Goal: Register for event/course

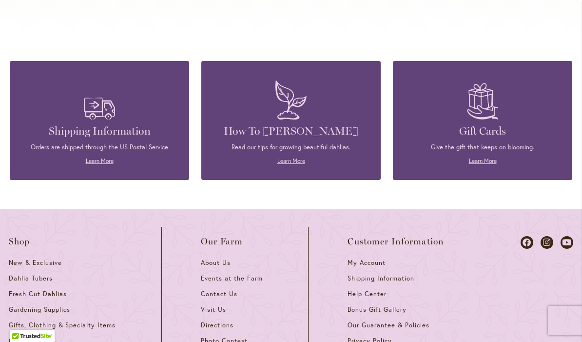
scroll to position [4141, 0]
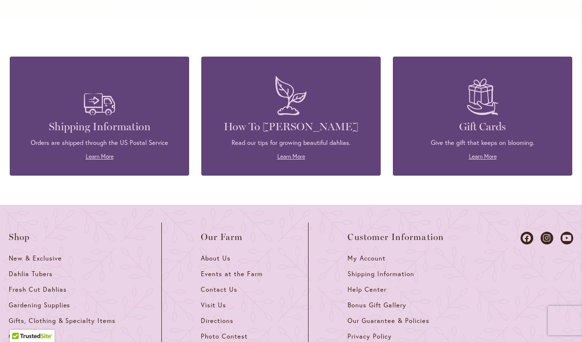
click at [252, 270] on span "Events at the Farm" at bounding box center [231, 274] width 61 height 8
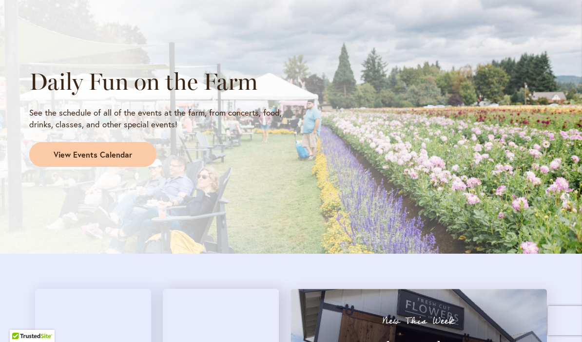
scroll to position [853, 0]
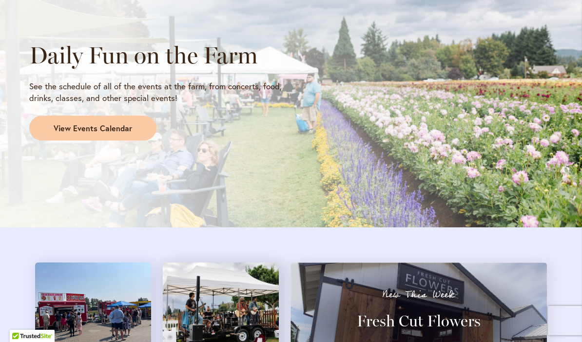
click at [117, 123] on span "View Events Calendar" at bounding box center [93, 128] width 79 height 11
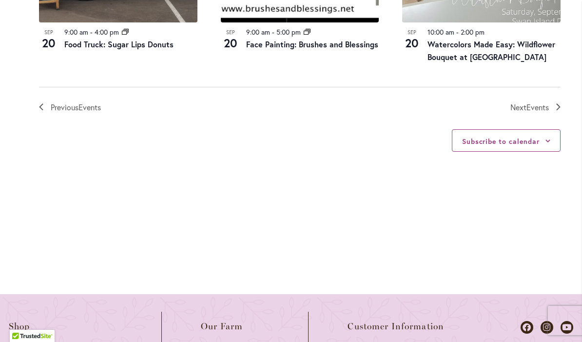
scroll to position [1234, 0]
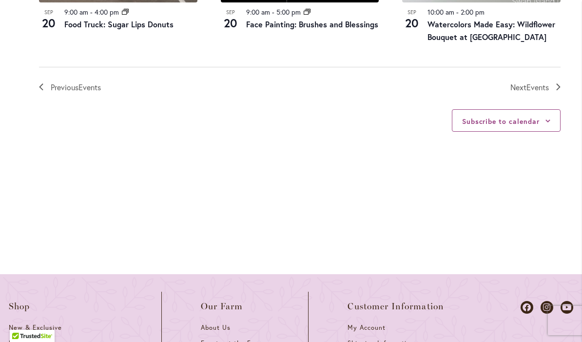
click at [542, 82] on span "Events" at bounding box center [538, 87] width 22 height 10
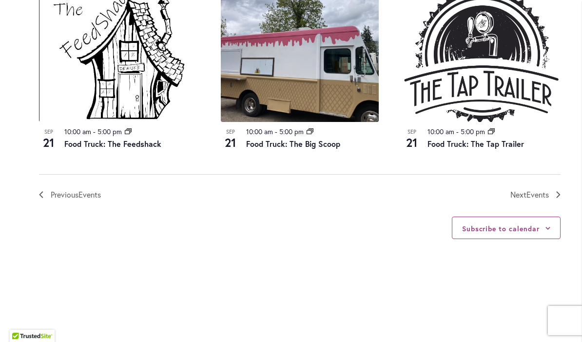
scroll to position [1159, 0]
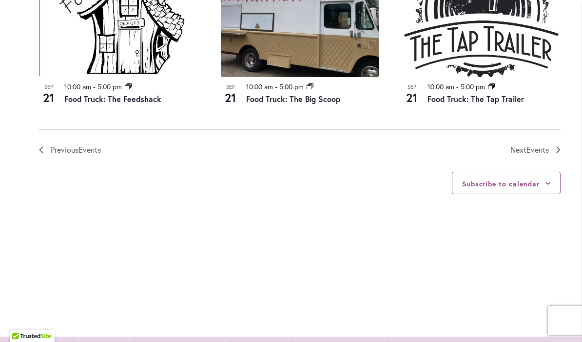
click at [548, 151] on span "Events" at bounding box center [538, 149] width 22 height 10
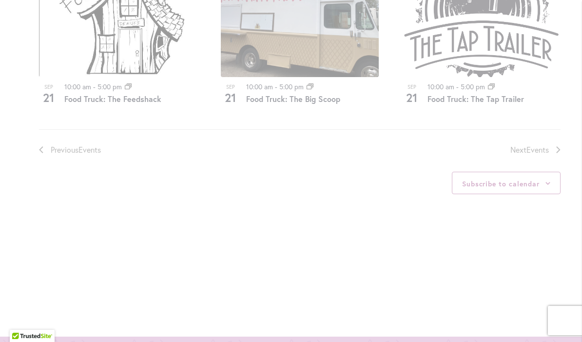
scroll to position [462, 0]
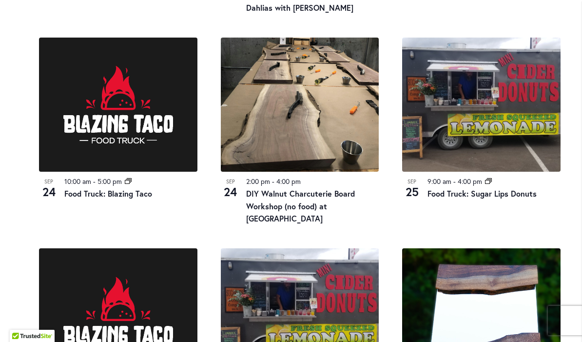
scroll to position [705, 0]
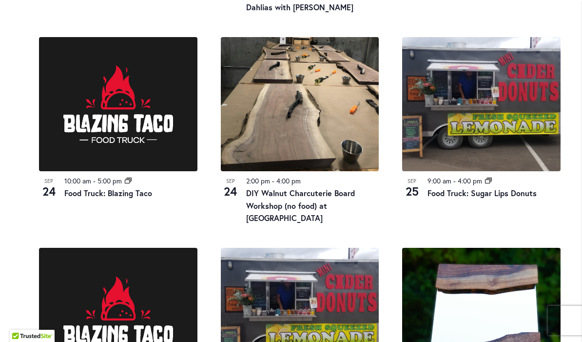
click at [309, 156] on img at bounding box center [300, 104] width 159 height 134
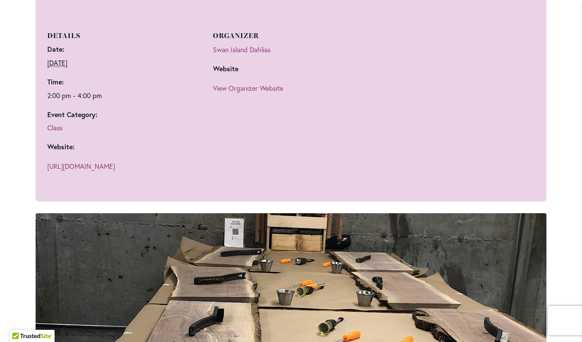
scroll to position [671, 0]
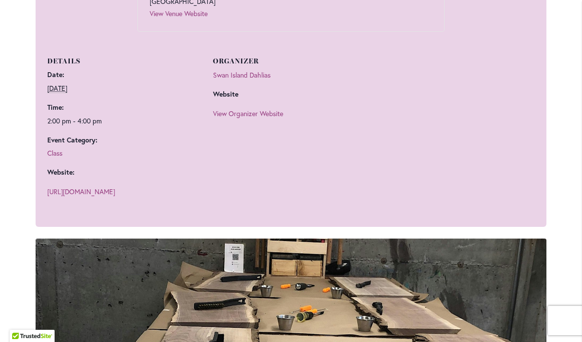
click at [84, 196] on link "https://www.eventbrite.com/e/diy-walnut-charcuterie-board-workshop-no-food-at-s…" at bounding box center [81, 191] width 68 height 9
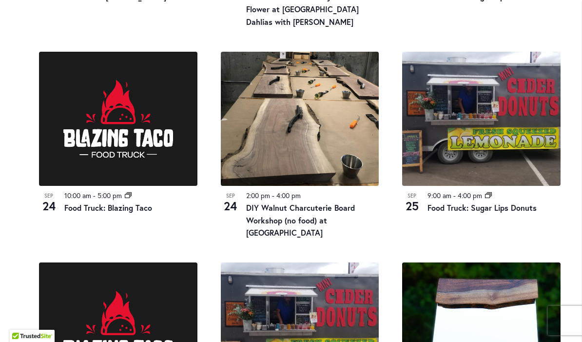
scroll to position [692, 0]
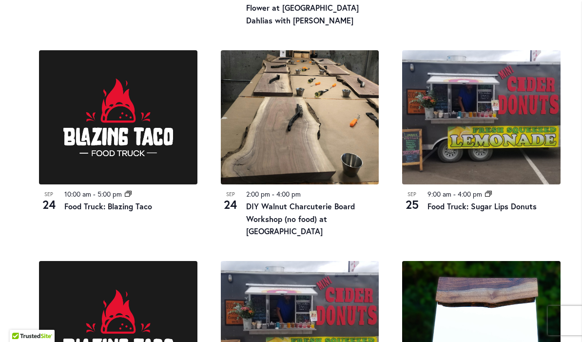
click at [41, 181] on img at bounding box center [118, 117] width 159 height 134
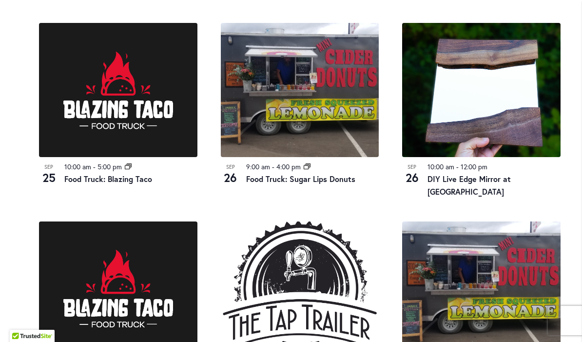
scroll to position [924, 0]
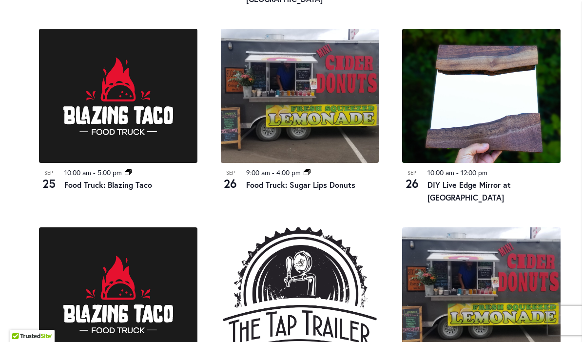
click at [485, 122] on img at bounding box center [481, 96] width 159 height 134
click at [478, 172] on time "12:00 pm" at bounding box center [474, 172] width 27 height 9
click at [487, 129] on img at bounding box center [481, 96] width 159 height 134
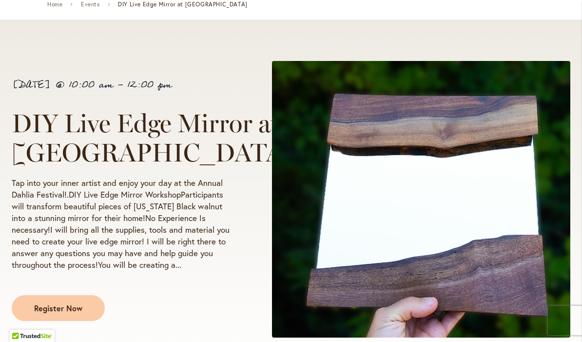
scroll to position [127, 0]
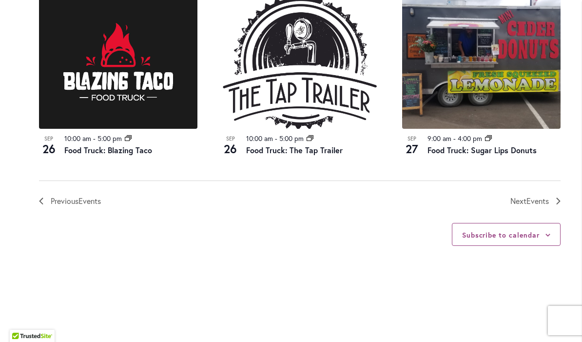
scroll to position [1200, 0]
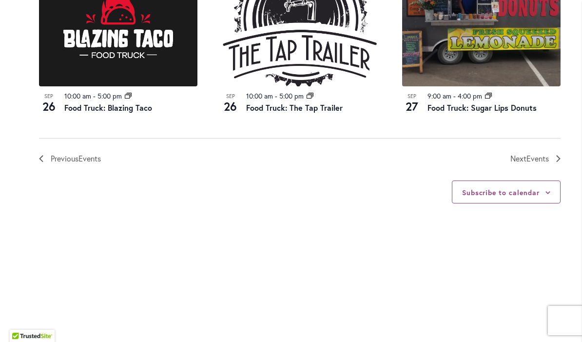
click at [531, 153] on span "Events" at bounding box center [538, 158] width 22 height 10
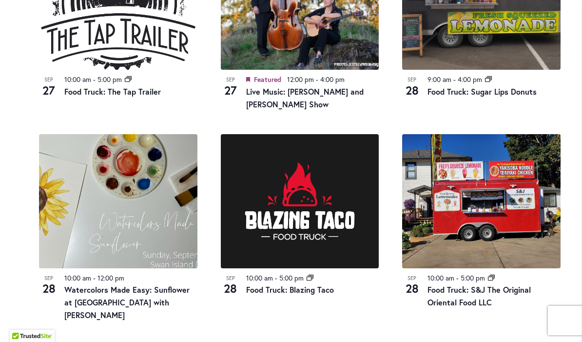
scroll to position [797, 0]
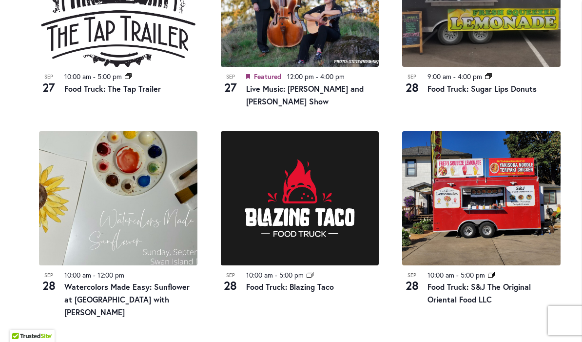
click at [55, 208] on img at bounding box center [118, 198] width 159 height 134
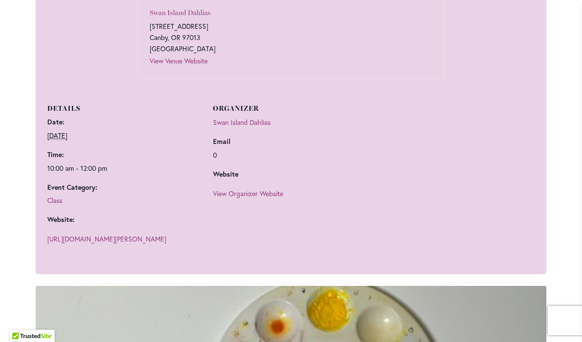
scroll to position [641, 0]
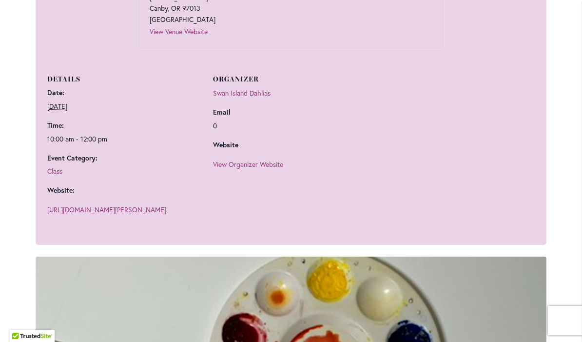
click at [53, 214] on link "[URL][DOMAIN_NAME][PERSON_NAME]" at bounding box center [106, 209] width 119 height 9
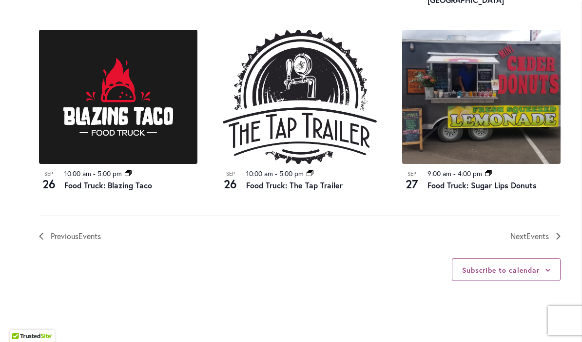
scroll to position [1145, 0]
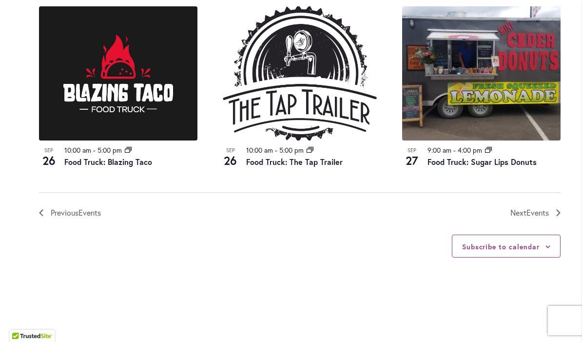
click at [529, 207] on span "Events" at bounding box center [538, 212] width 22 height 10
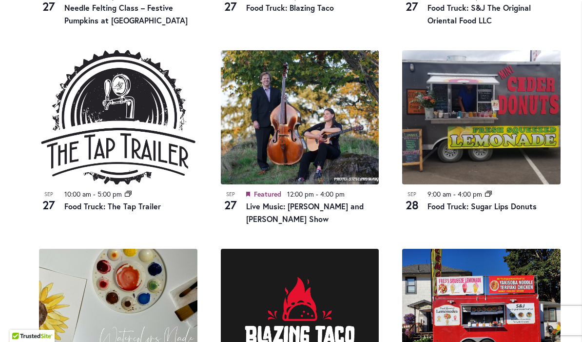
scroll to position [690, 0]
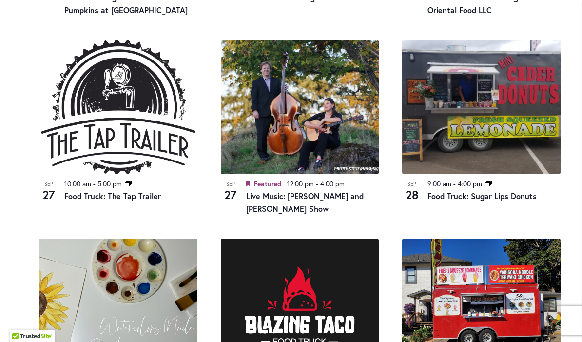
click at [53, 221] on div "Sep 27 10:00 am - 2:30 pm Needle Felting Class – Festive Pumpkins at Swan Islan…" at bounding box center [299, 251] width 545 height 819
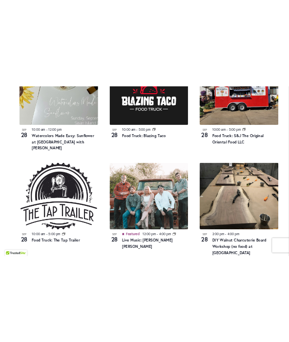
scroll to position [997, 0]
